Goal: Transaction & Acquisition: Purchase product/service

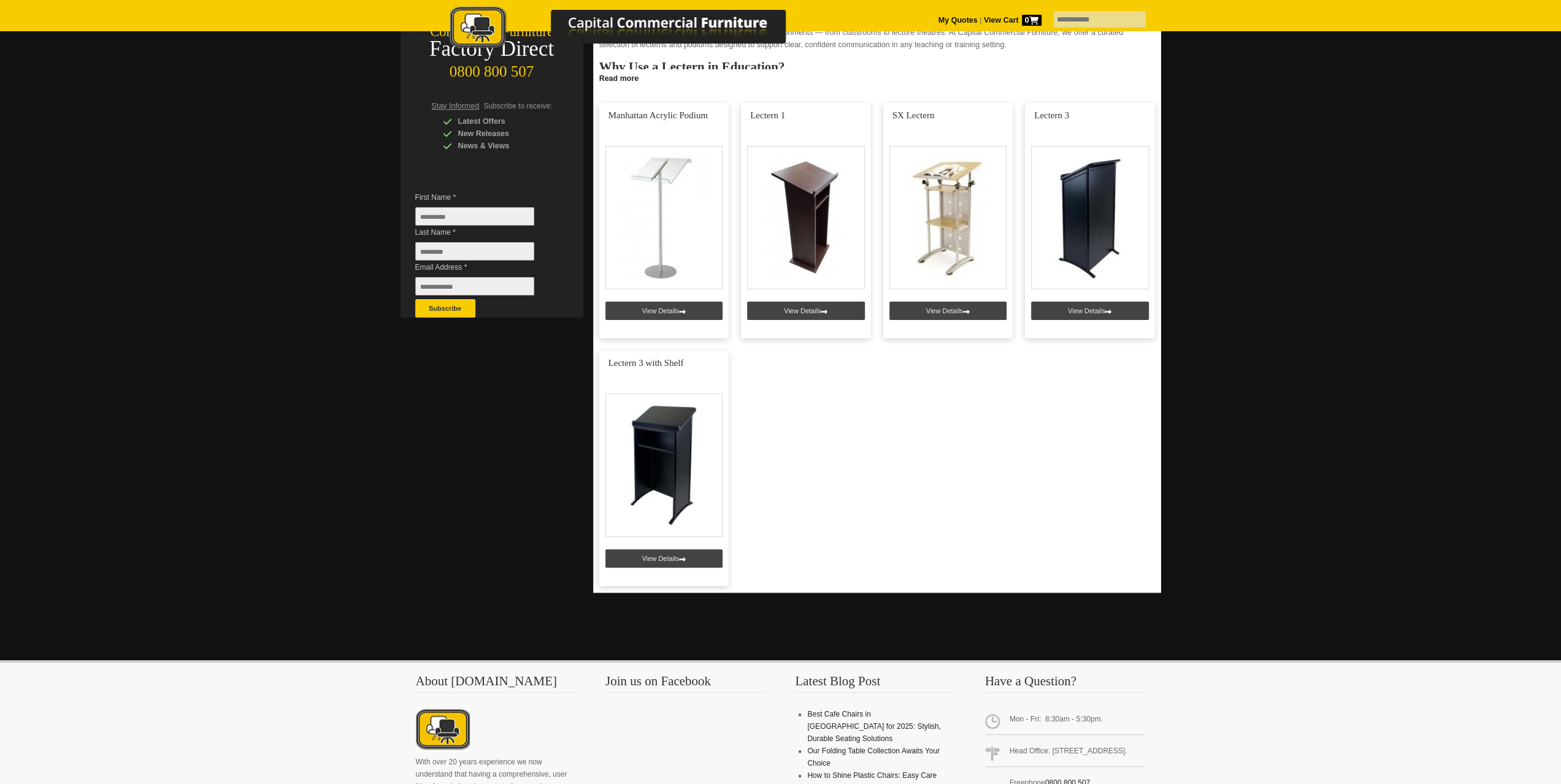
scroll to position [246, 0]
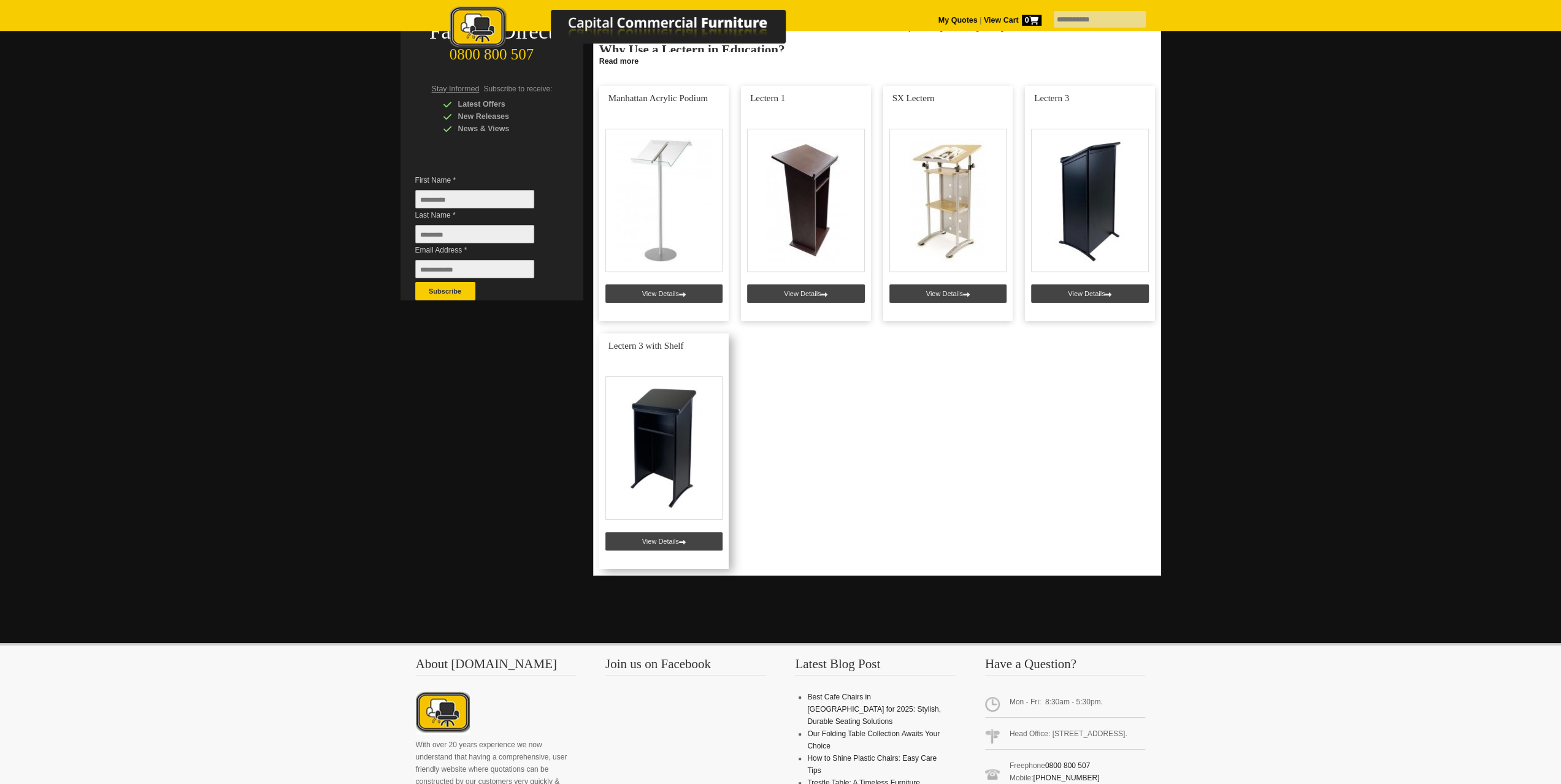
click at [670, 456] on link at bounding box center [664, 451] width 130 height 236
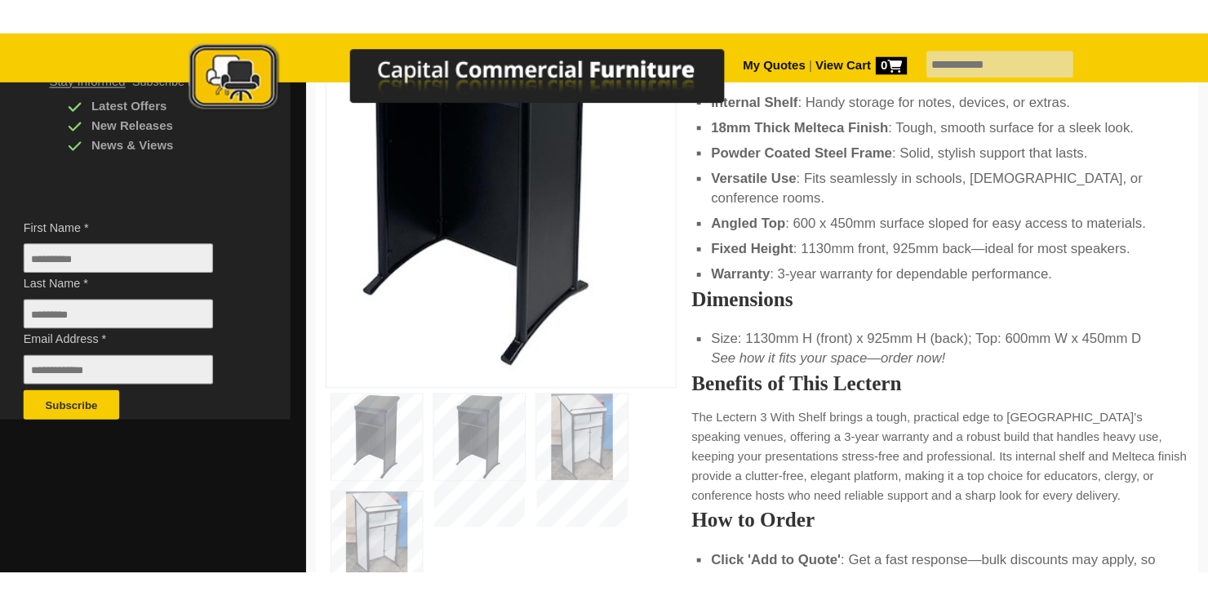
scroll to position [408, 0]
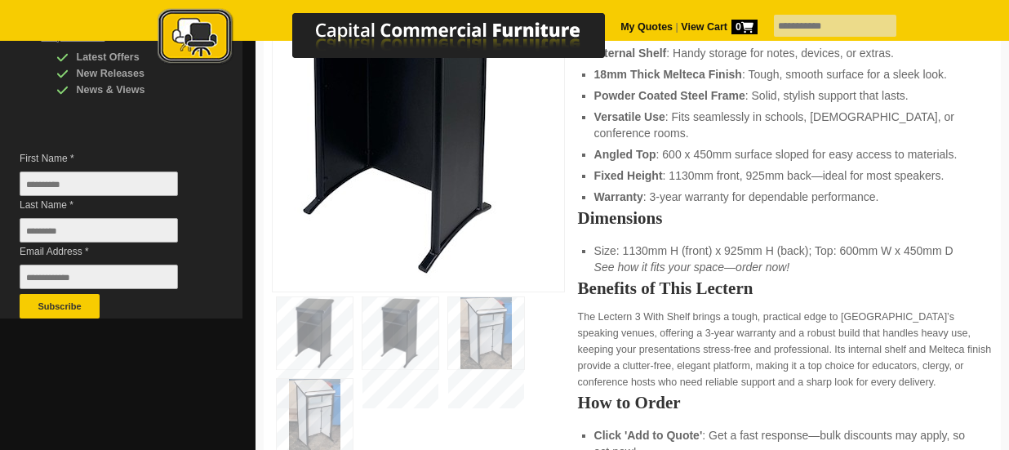
click at [865, 248] on li "Size: 1130mm H (front) x 925mm H (back); Top: 600mm W x 450mm D See how it fits…" at bounding box center [785, 258] width 382 height 33
click at [954, 242] on li "Size: 1130mm H (front) x 925mm H (back); Top: 600mm W x 450mm D See how it fits…" at bounding box center [785, 258] width 382 height 33
drag, startPoint x: 963, startPoint y: 236, endPoint x: 596, endPoint y: 232, distance: 367.4
click at [596, 242] on li "Size: 1130mm H (front) x 925mm H (back); Top: 600mm W x 450mm D See how it fits…" at bounding box center [785, 258] width 382 height 33
copy li "Size: 1130mm H (front) x 925mm H (back); Top: 600mm W x 450mm D"
